Goal: Navigation & Orientation: Find specific page/section

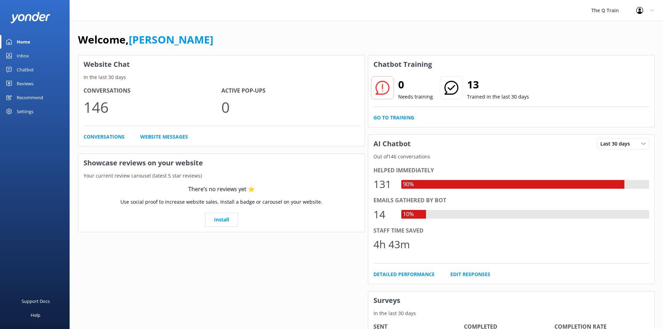
click at [28, 56] on div "Inbox" at bounding box center [23, 56] width 12 height 14
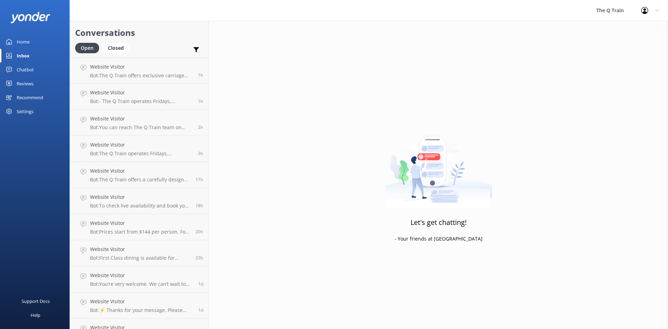
click at [28, 41] on div "Home" at bounding box center [23, 42] width 13 height 14
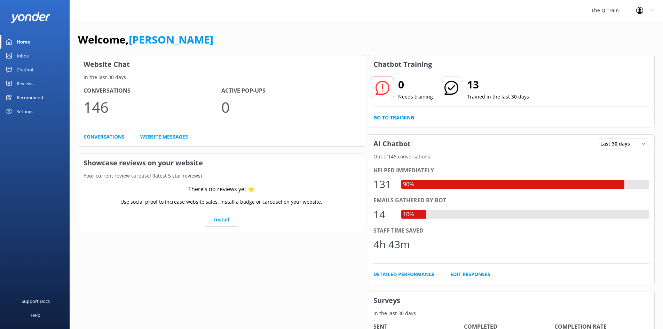
click at [20, 55] on div "Inbox" at bounding box center [23, 56] width 12 height 14
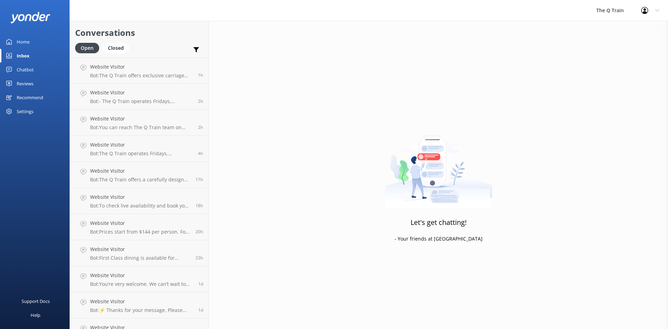
click at [24, 41] on div "Home" at bounding box center [23, 42] width 13 height 14
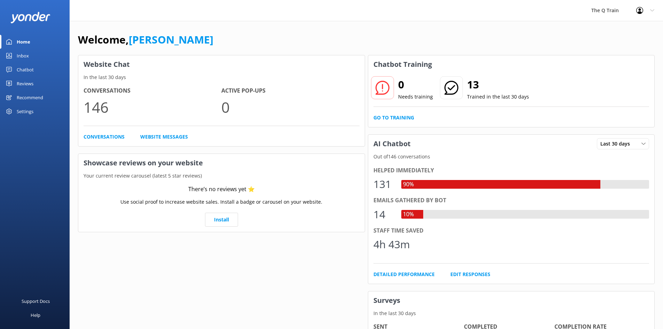
click at [385, 39] on div "Welcome, [PERSON_NAME]" at bounding box center [366, 43] width 577 height 24
